Goal: Find specific page/section: Find specific page/section

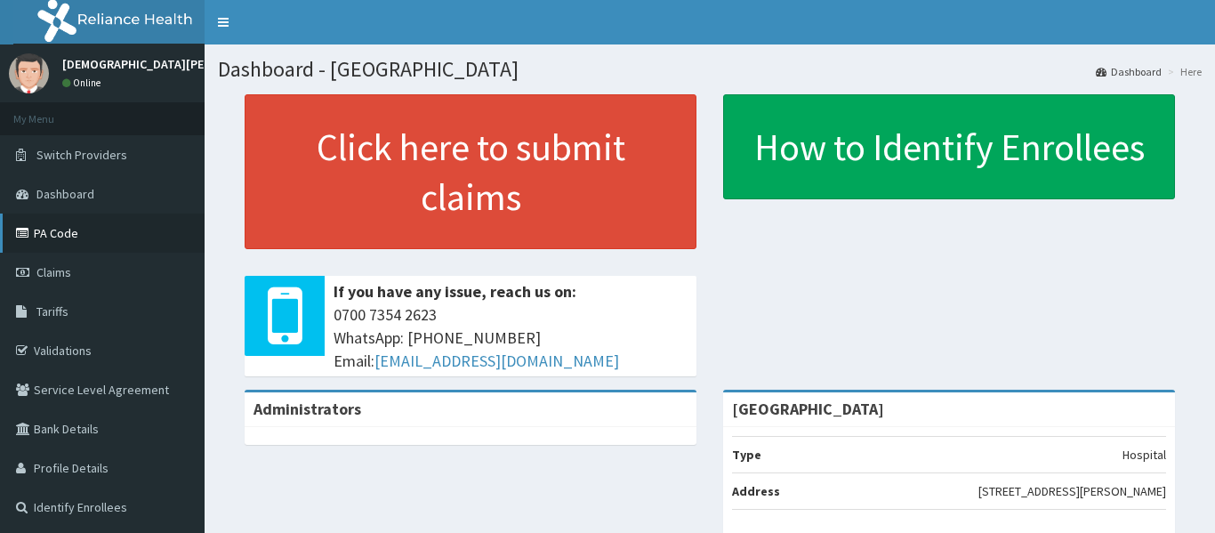
click at [71, 229] on link "PA Code" at bounding box center [102, 232] width 204 height 39
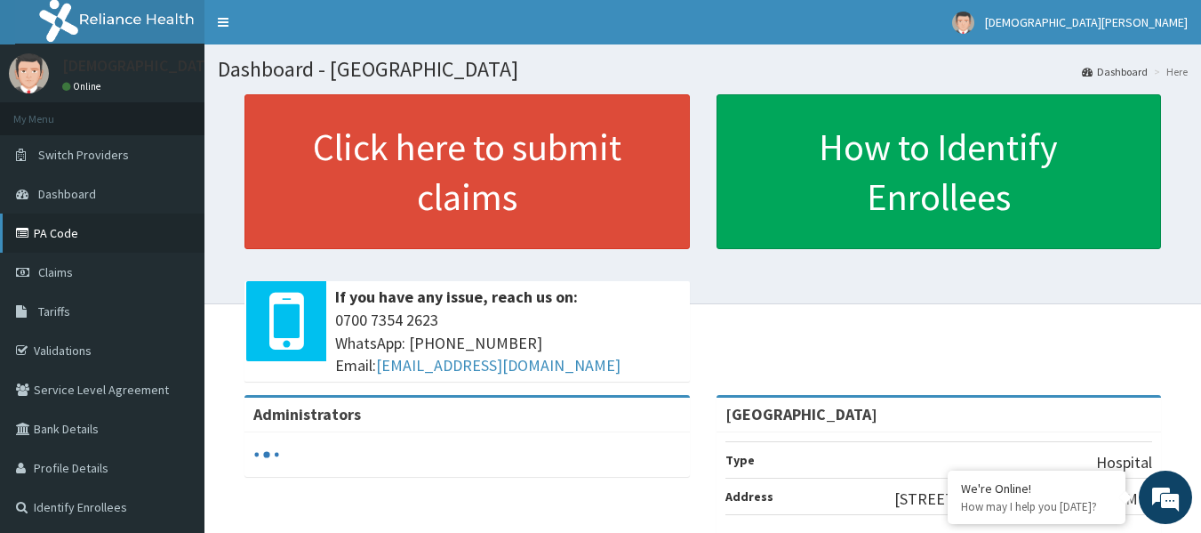
click at [50, 229] on link "PA Code" at bounding box center [102, 232] width 204 height 39
click at [68, 233] on link "PA Code" at bounding box center [102, 232] width 204 height 39
